Goal: Information Seeking & Learning: Learn about a topic

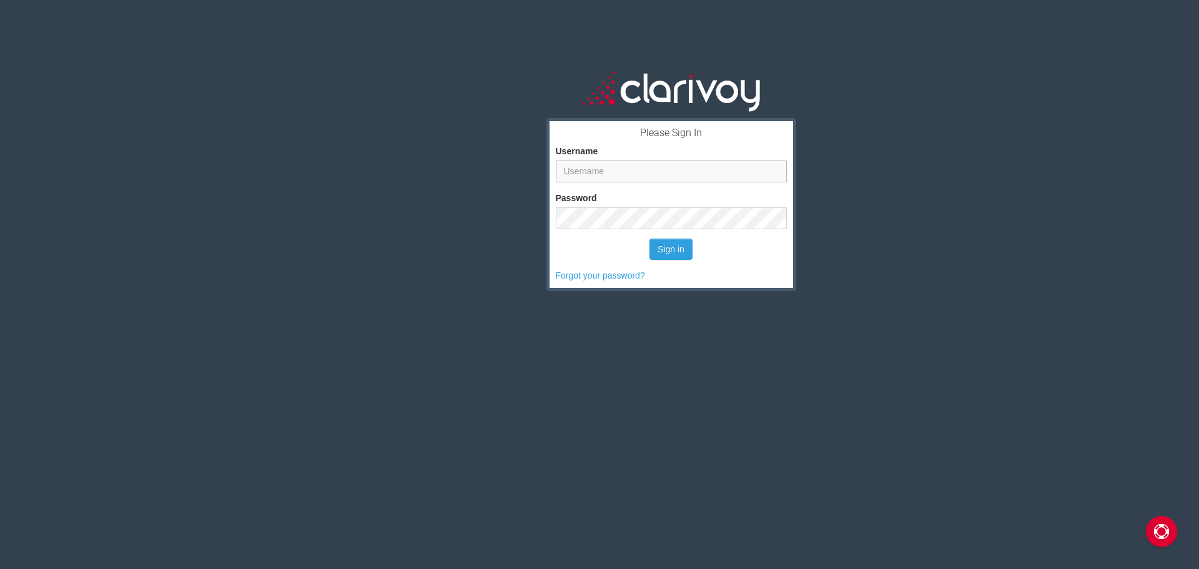
type input "dmeyers"
click at [666, 259] on button "Sign in" at bounding box center [670, 248] width 43 height 21
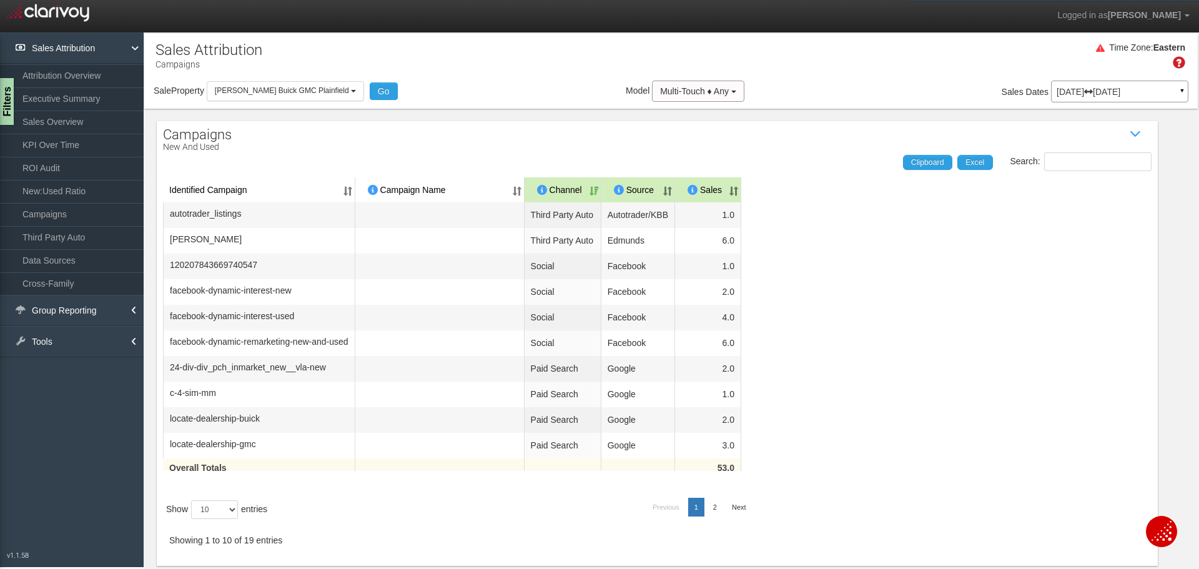
click at [81, 100] on link "Executive Summary" at bounding box center [72, 98] width 144 height 22
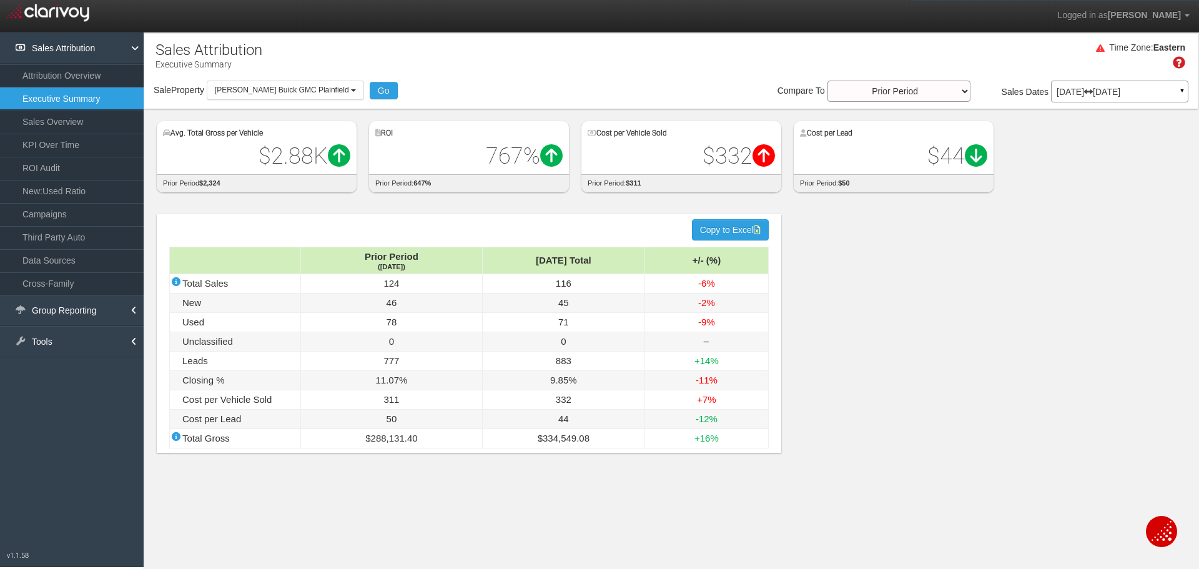
click at [57, 117] on link "Sales Overview" at bounding box center [72, 122] width 144 height 22
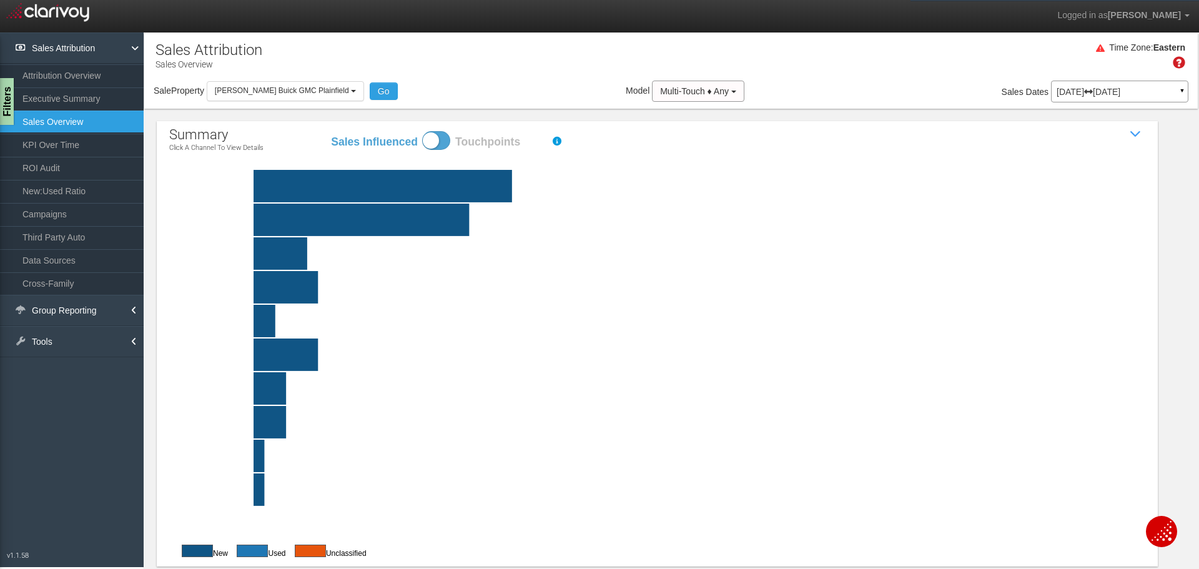
click at [61, 165] on link "ROI Audit" at bounding box center [72, 168] width 144 height 22
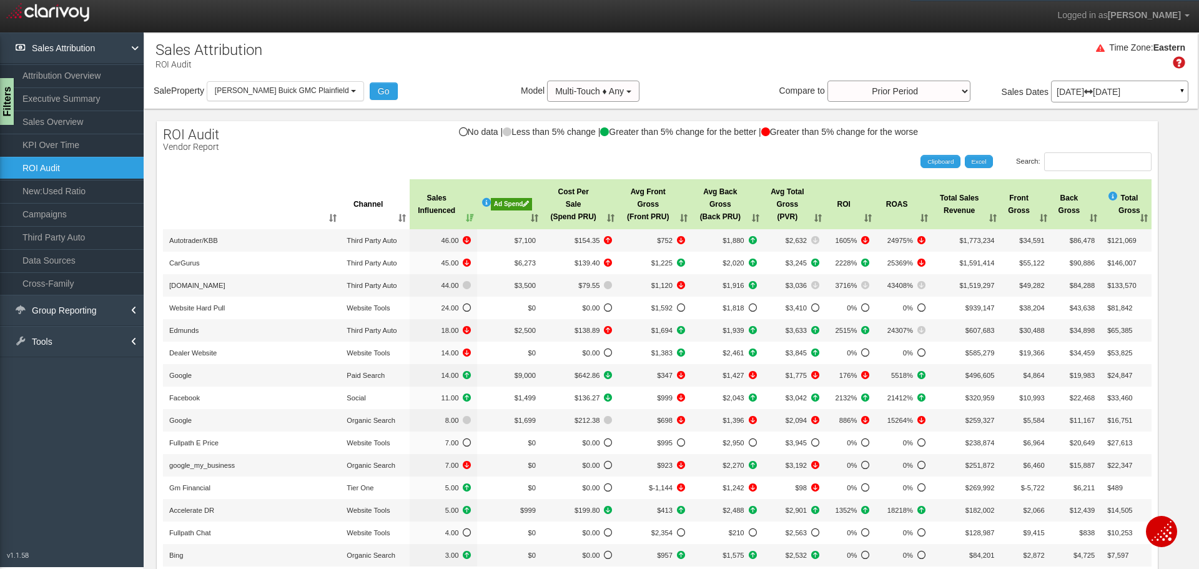
click at [80, 145] on link "KPI Over Time" at bounding box center [72, 145] width 144 height 22
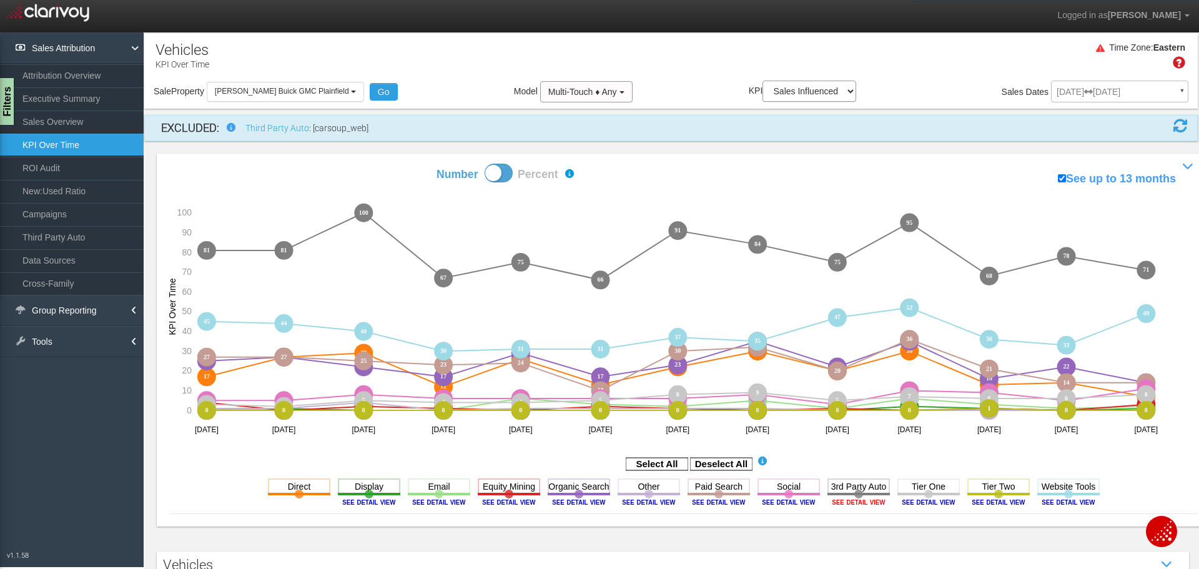
click at [832, 502] on image at bounding box center [858, 501] width 56 height 7
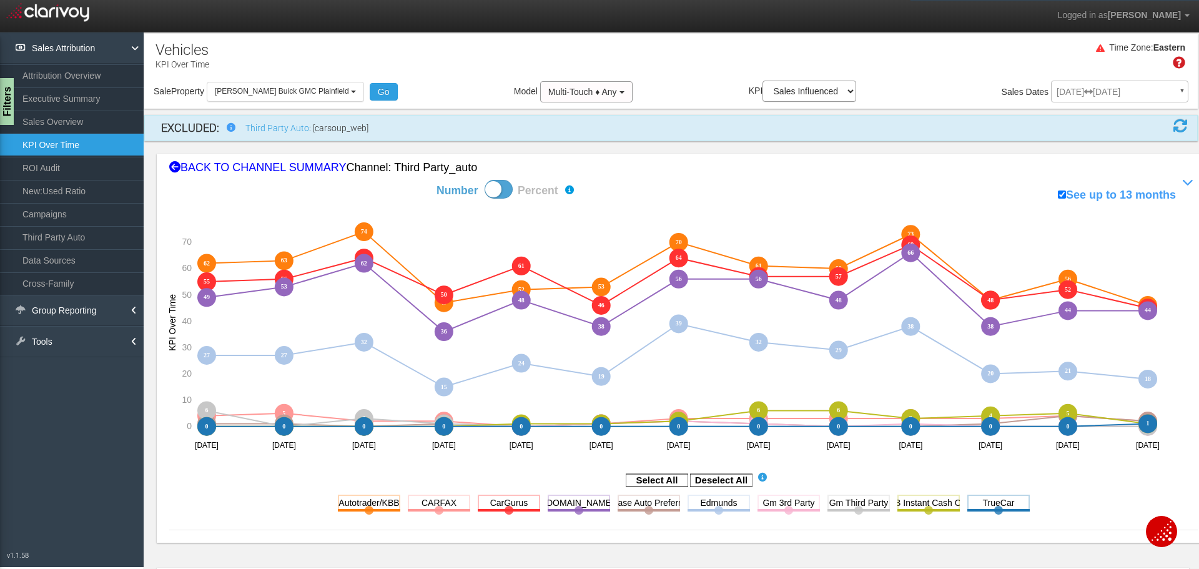
click at [586, 81] on div "Sale Property Loading [PERSON_NAME] Buick GMC Plainfield [PERSON_NAME] Buick GM…" at bounding box center [670, 94] width 1053 height 26
click at [586, 87] on span "Multi-Touch ♦ Any" at bounding box center [582, 92] width 69 height 10
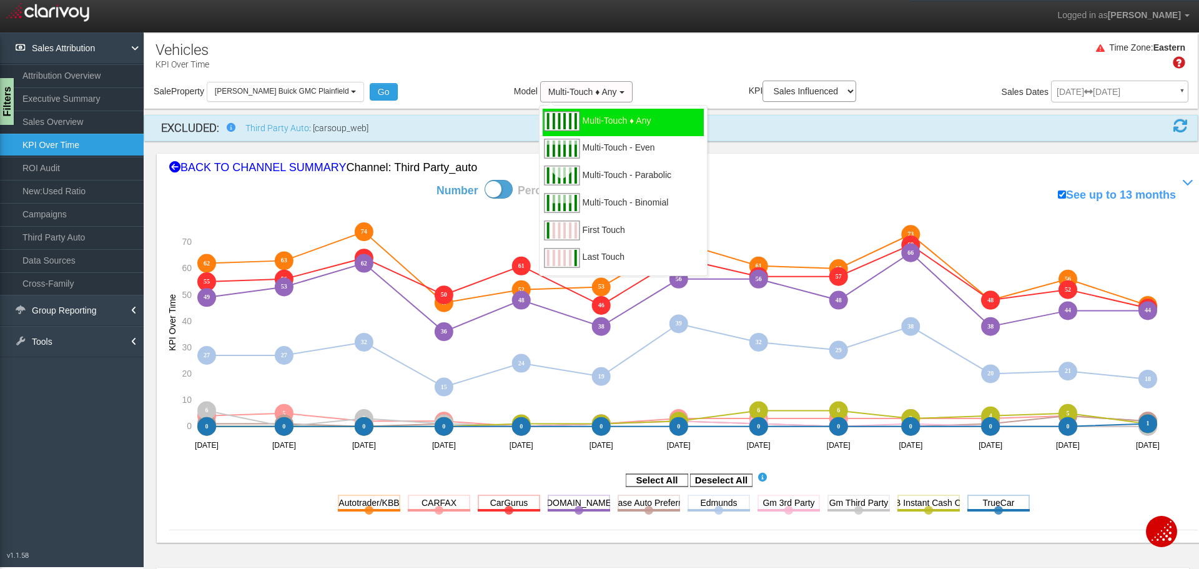
click at [629, 245] on div "Last Touch" at bounding box center [623, 258] width 161 height 27
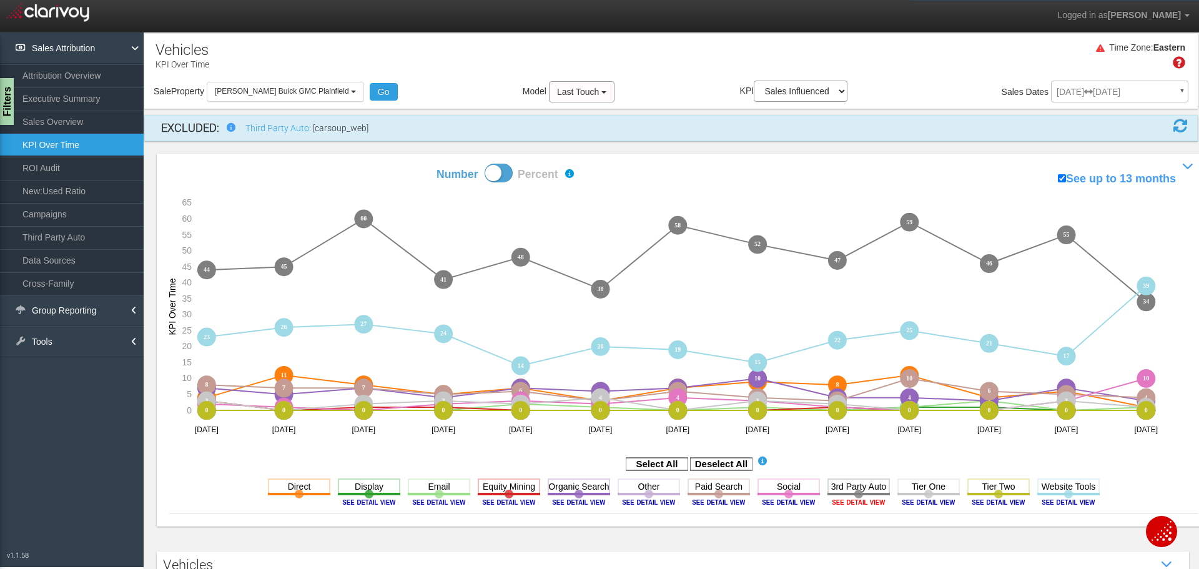
click at [832, 503] on image at bounding box center [858, 501] width 56 height 7
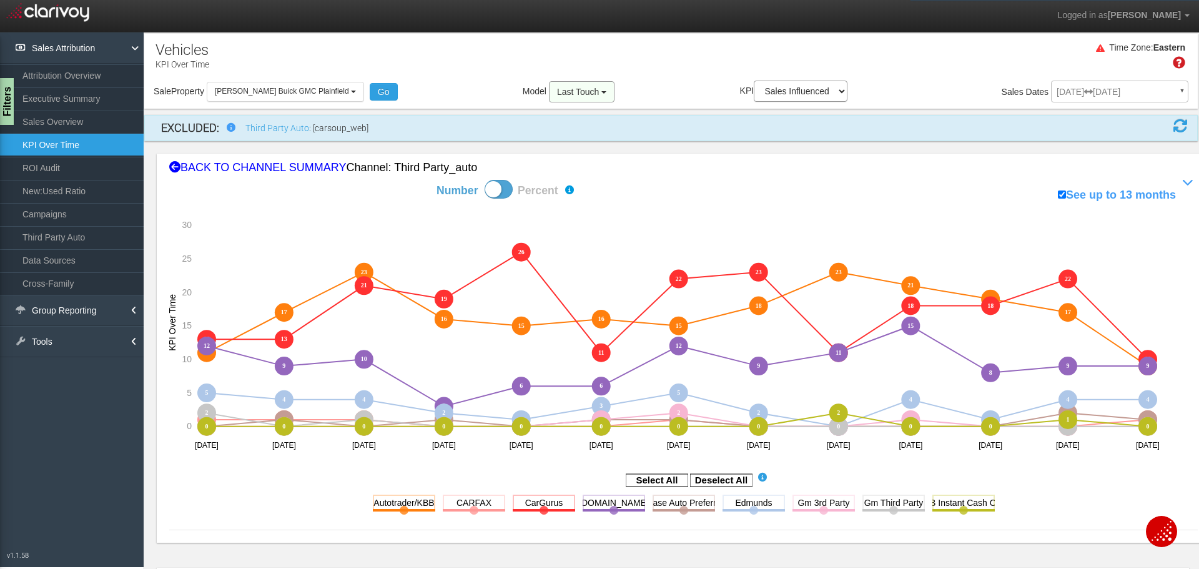
click at [573, 91] on button "Last Touch" at bounding box center [582, 91] width 66 height 21
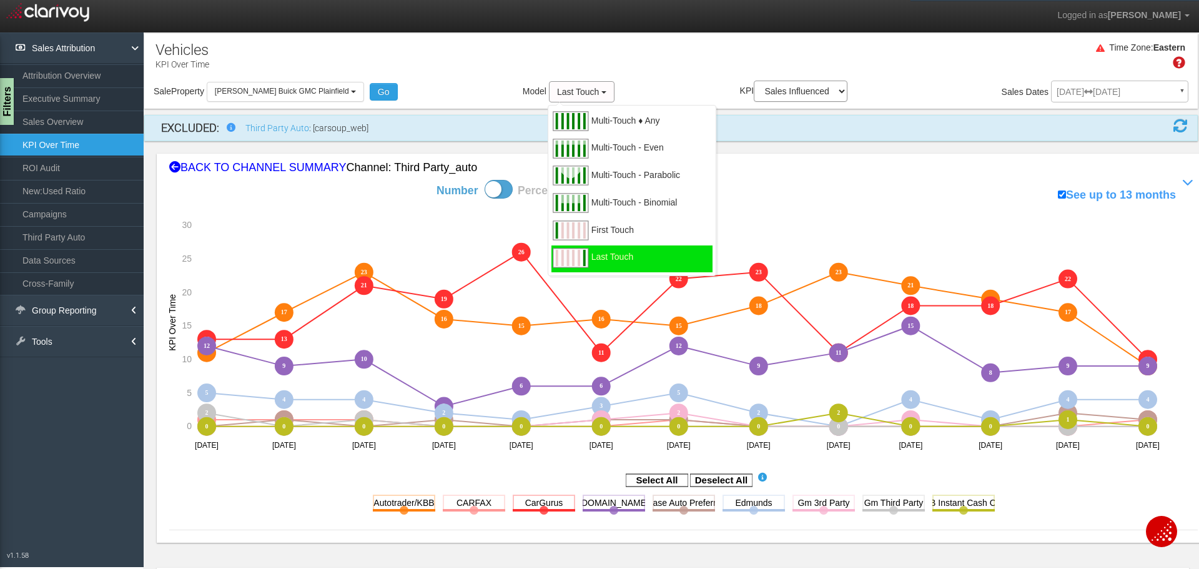
click at [594, 230] on span "First Touch" at bounding box center [612, 238] width 42 height 16
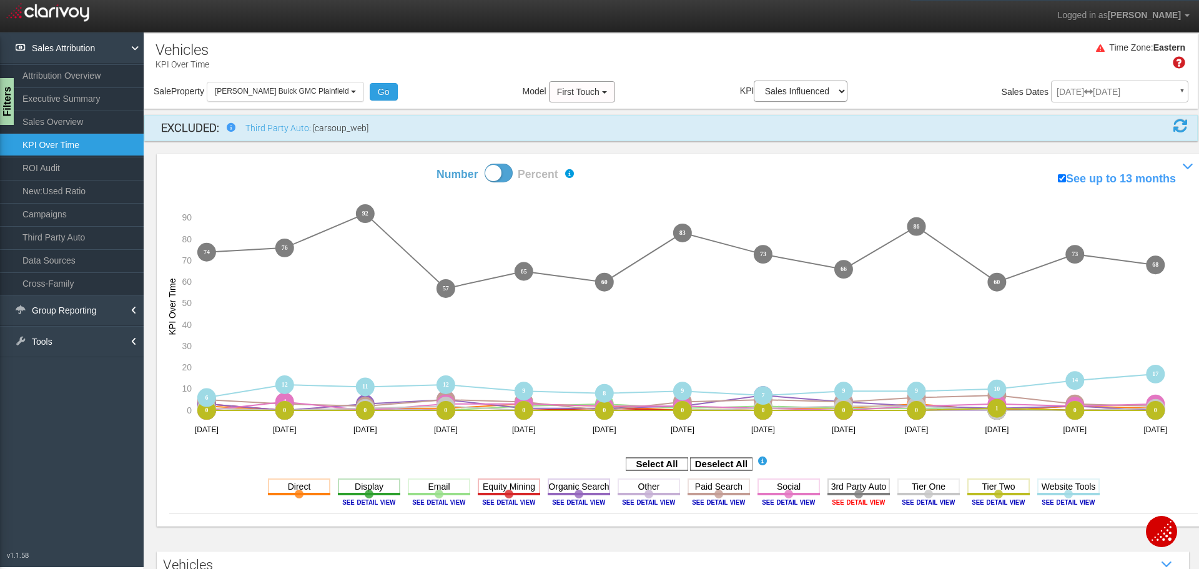
click at [843, 499] on image at bounding box center [858, 501] width 56 height 7
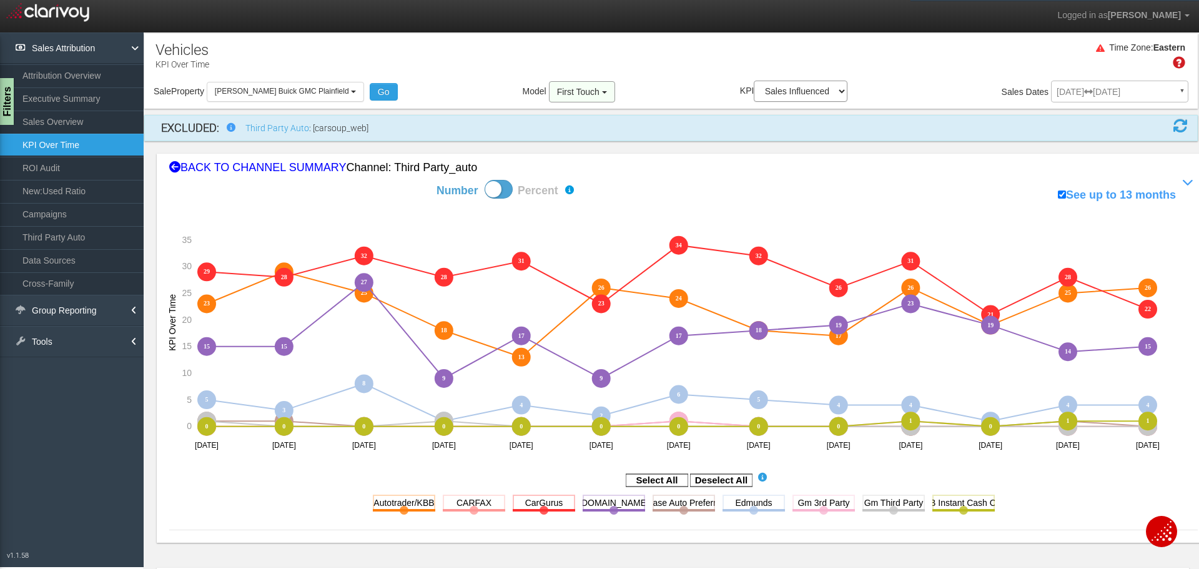
click at [577, 91] on button "First Touch" at bounding box center [582, 91] width 66 height 21
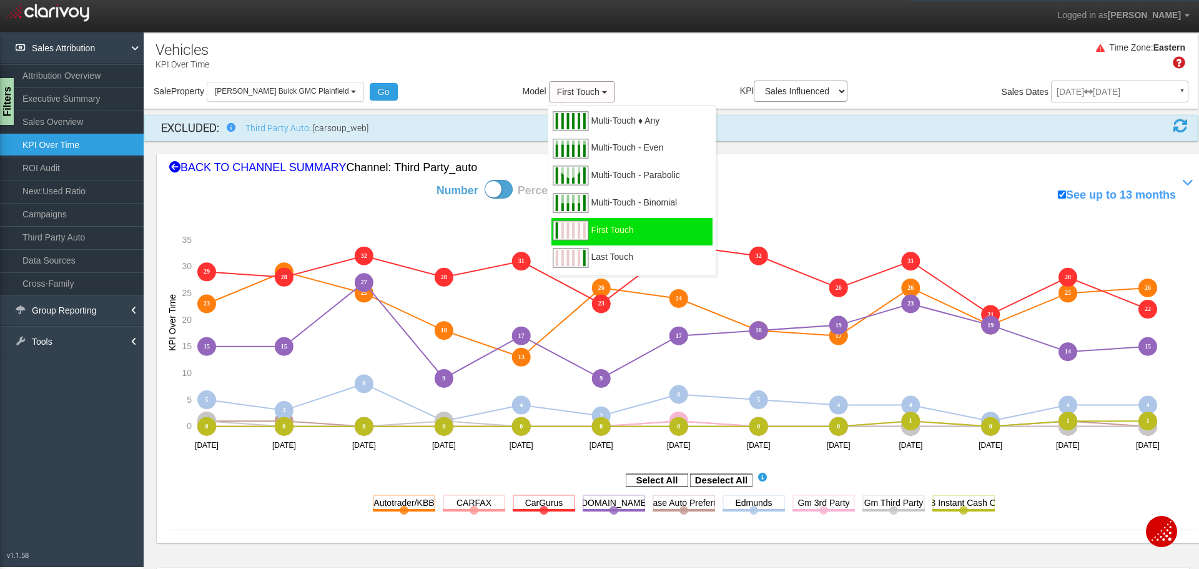
click at [591, 258] on span "Last Touch" at bounding box center [612, 265] width 42 height 16
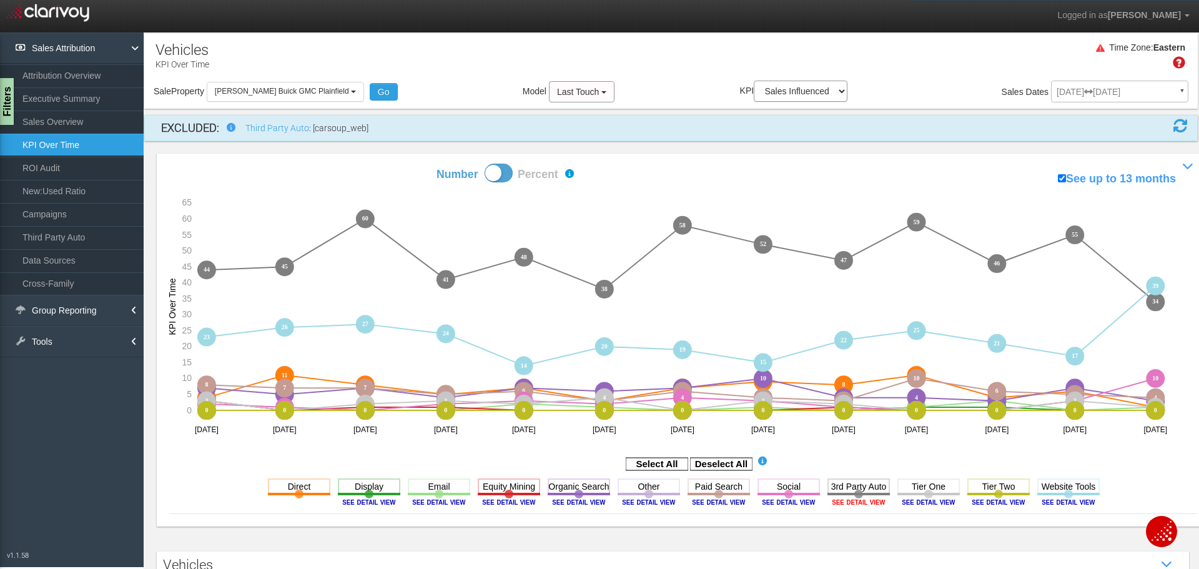
click at [842, 504] on image at bounding box center [858, 501] width 56 height 7
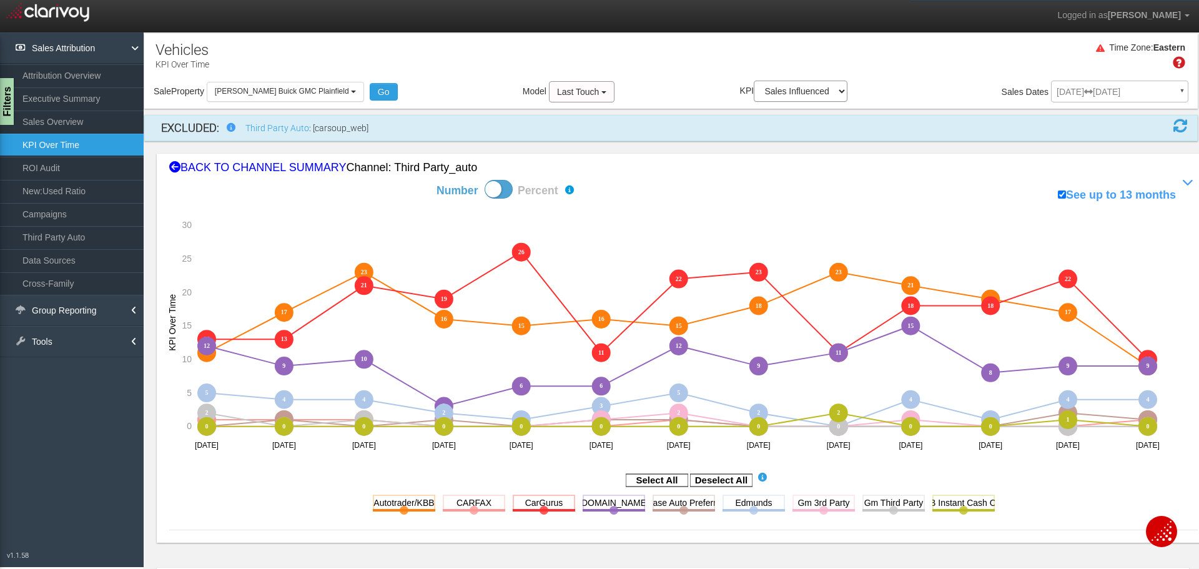
click at [523, 97] on div "Model Last Touch Multi-Touch ♦ Any Multi-Touch - Even Multi-Touch - Parabolic M…" at bounding box center [569, 91] width 92 height 21
click at [554, 99] on button "Last Touch" at bounding box center [582, 91] width 66 height 21
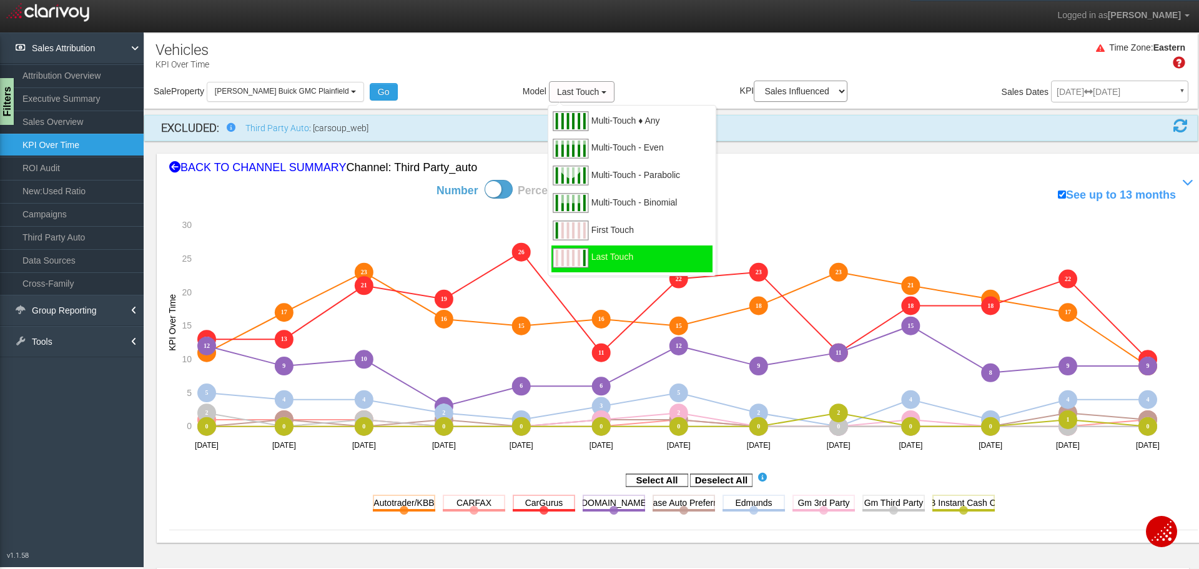
click at [554, 134] on div "Multi-Touch ♦ Any" at bounding box center [631, 122] width 161 height 27
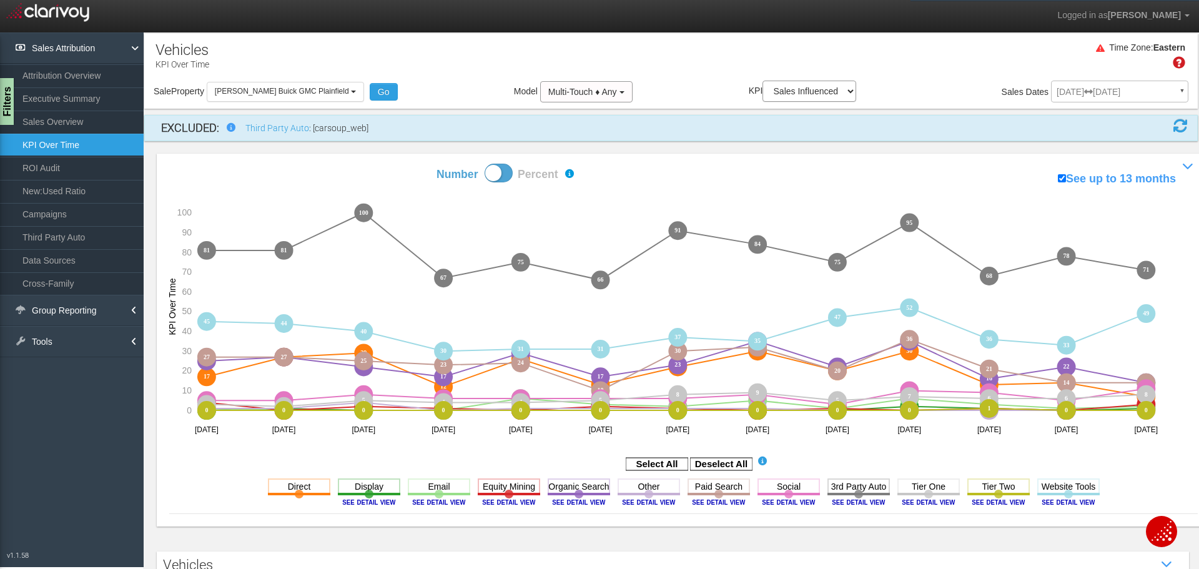
click at [58, 70] on link "Attribution Overview" at bounding box center [72, 75] width 144 height 22
